Goal: Task Accomplishment & Management: Manage account settings

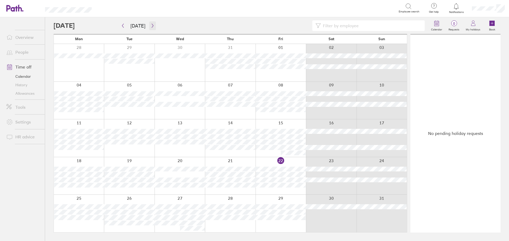
click at [151, 24] on icon "button" at bounding box center [153, 26] width 4 height 4
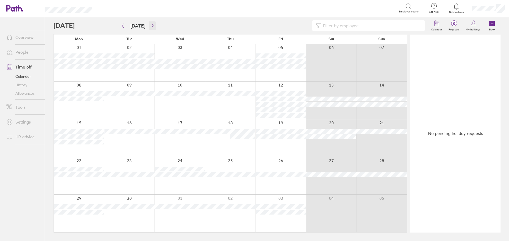
click at [151, 25] on icon "button" at bounding box center [153, 26] width 4 height 4
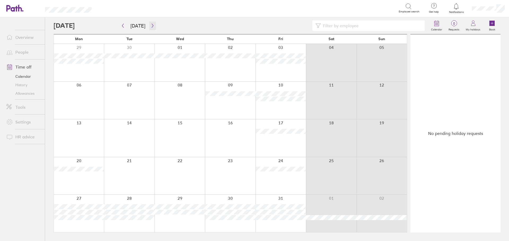
click at [151, 25] on icon "button" at bounding box center [153, 26] width 4 height 4
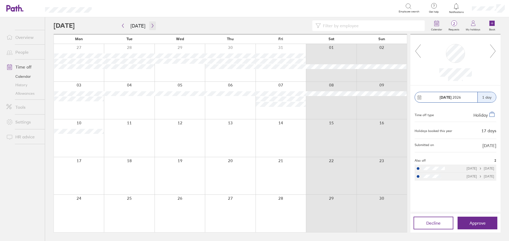
click at [151, 25] on icon "button" at bounding box center [153, 26] width 4 height 4
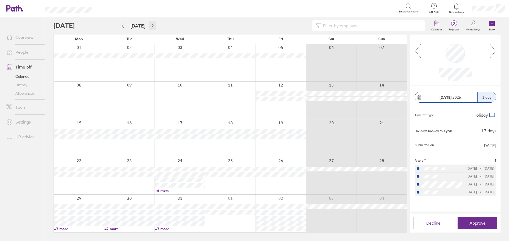
click at [151, 25] on icon "button" at bounding box center [153, 26] width 4 height 4
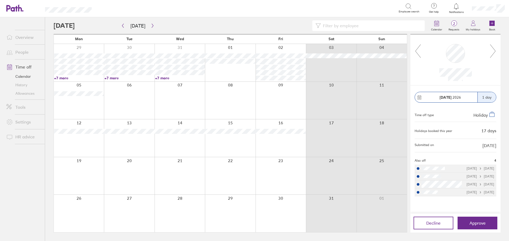
click at [493, 51] on icon at bounding box center [492, 51] width 7 height 14
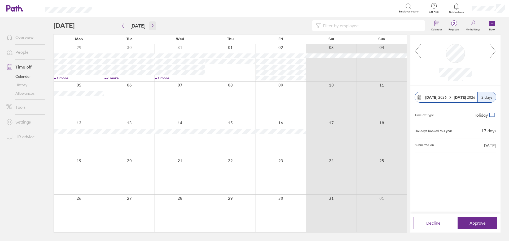
click at [151, 25] on icon "button" at bounding box center [153, 26] width 4 height 4
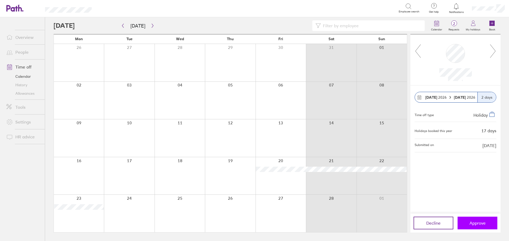
click at [477, 223] on span "Approve" at bounding box center [477, 223] width 16 height 5
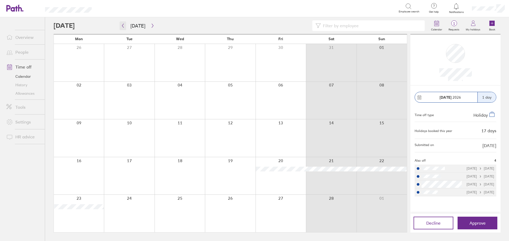
click at [123, 25] on icon "button" at bounding box center [123, 26] width 2 height 4
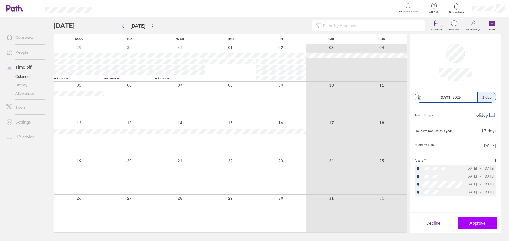
click at [488, 223] on button "Approve" at bounding box center [477, 223] width 40 height 13
